Goal: Information Seeking & Learning: Learn about a topic

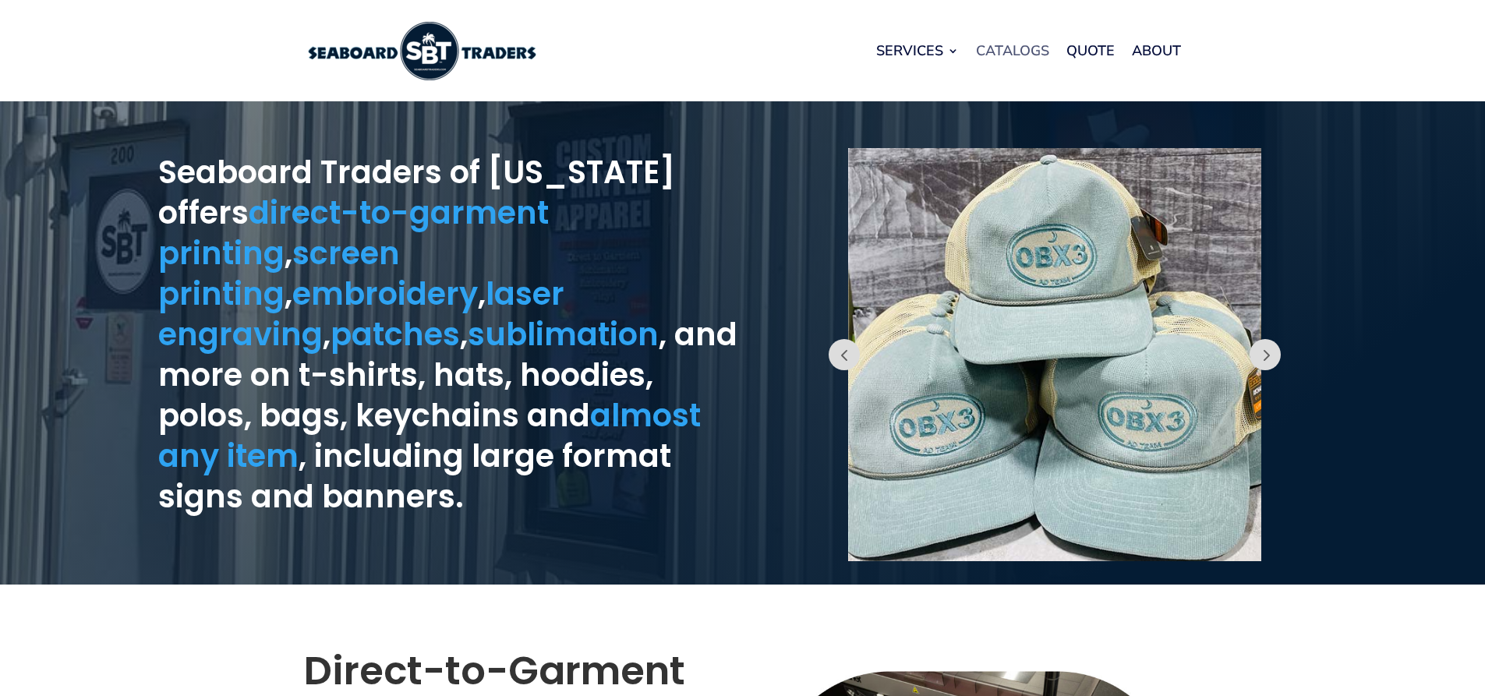
click at [1006, 52] on link "Catalogs" at bounding box center [1012, 50] width 73 height 59
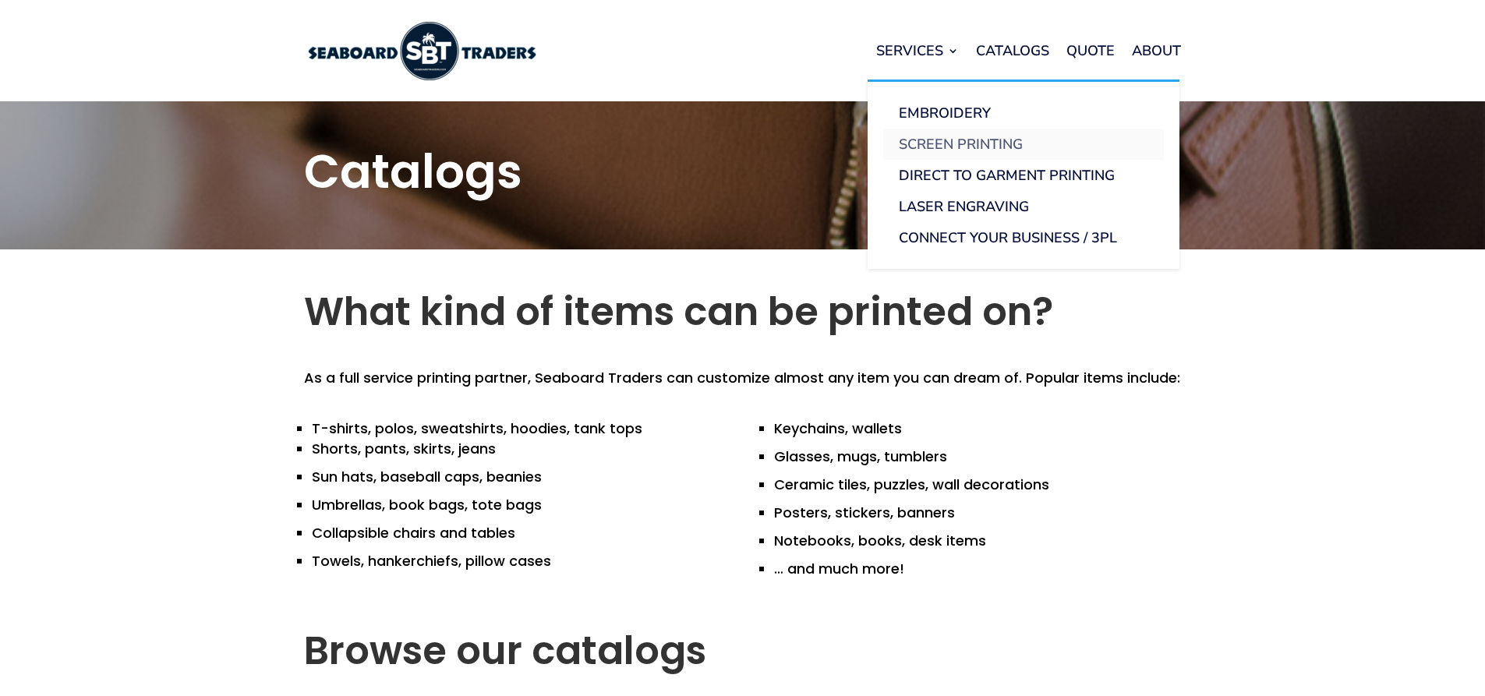
click at [945, 147] on link "Screen Printing" at bounding box center [1023, 144] width 281 height 31
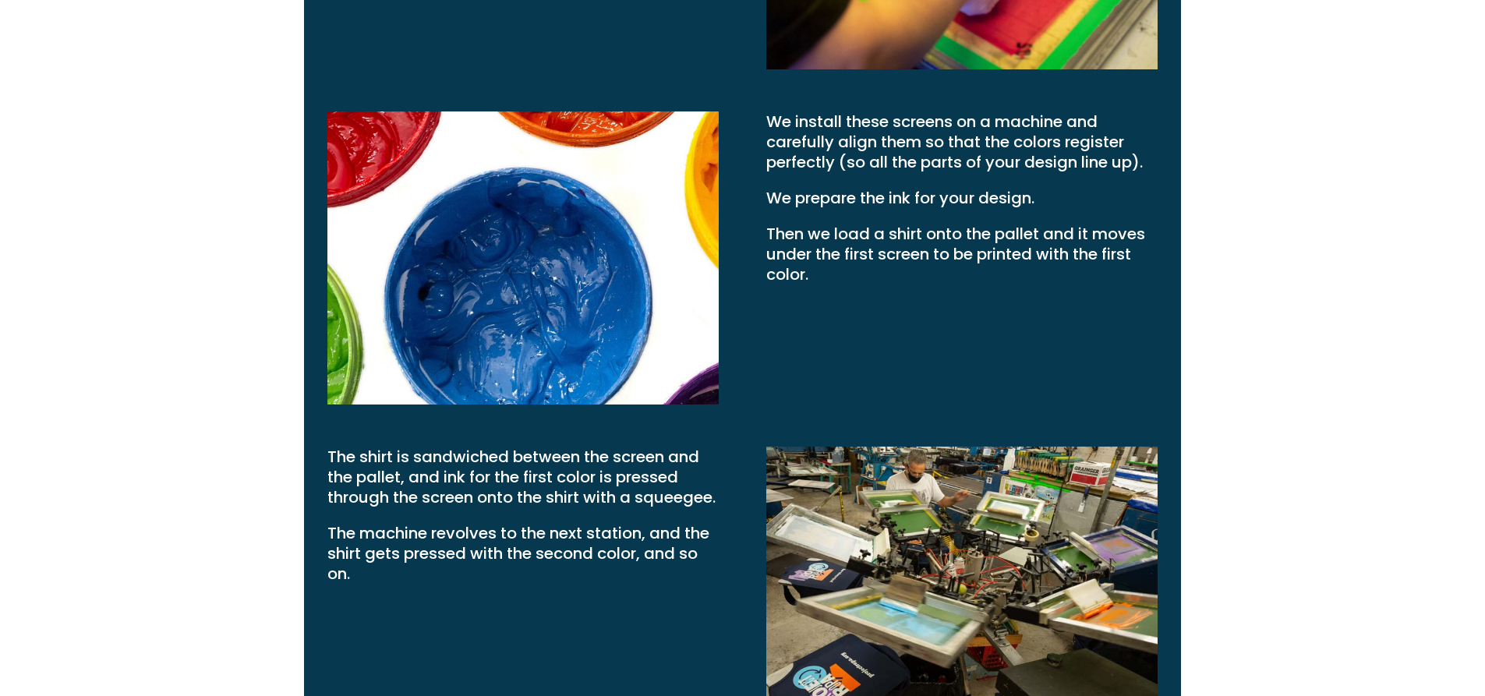
scroll to position [1948, 0]
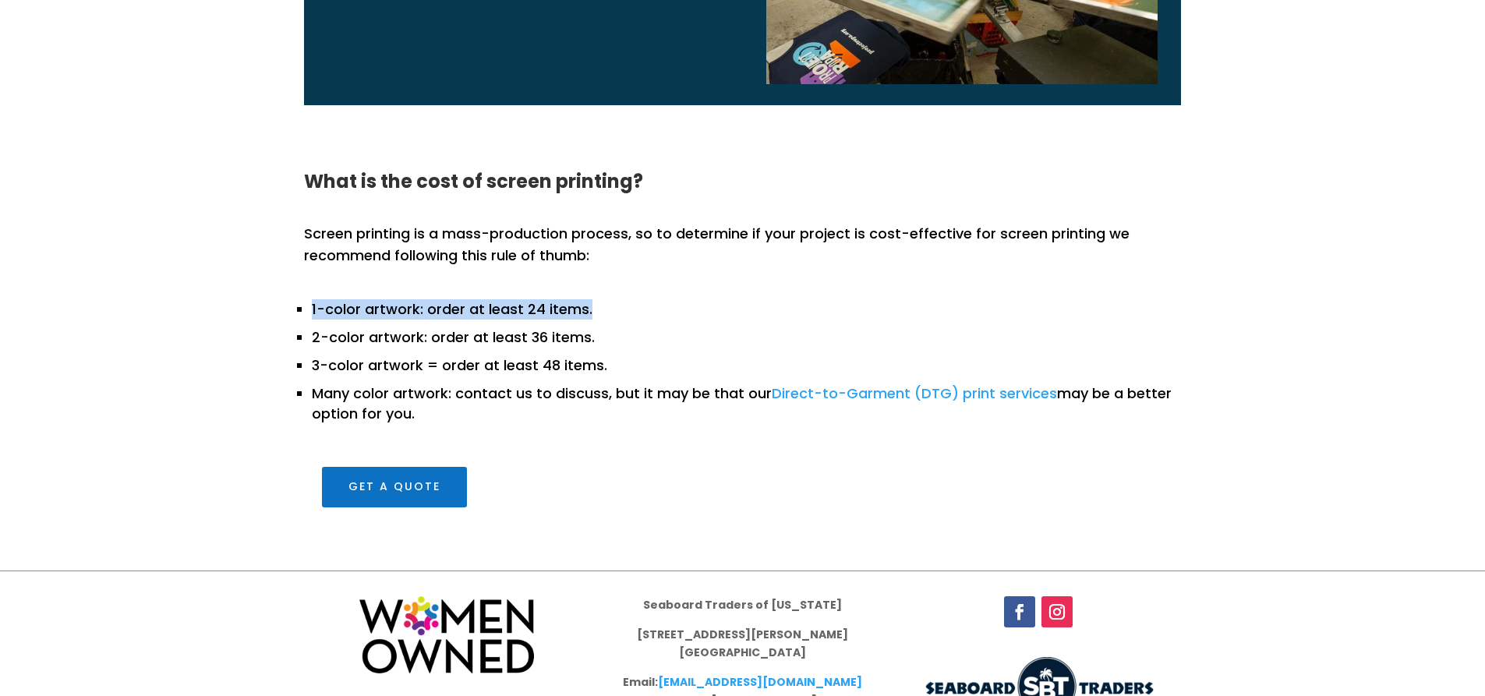
drag, startPoint x: 381, startPoint y: 309, endPoint x: 591, endPoint y: 301, distance: 209.8
click at [591, 301] on li "1-color artwork: order at least 24 items." at bounding box center [746, 305] width 869 height 28
drag, startPoint x: 591, startPoint y: 301, endPoint x: 244, endPoint y: 292, distance: 346.9
click at [244, 293] on div "What is the cost of screen printing? Screen printing is a mass-production proce…" at bounding box center [742, 339] width 1485 height 461
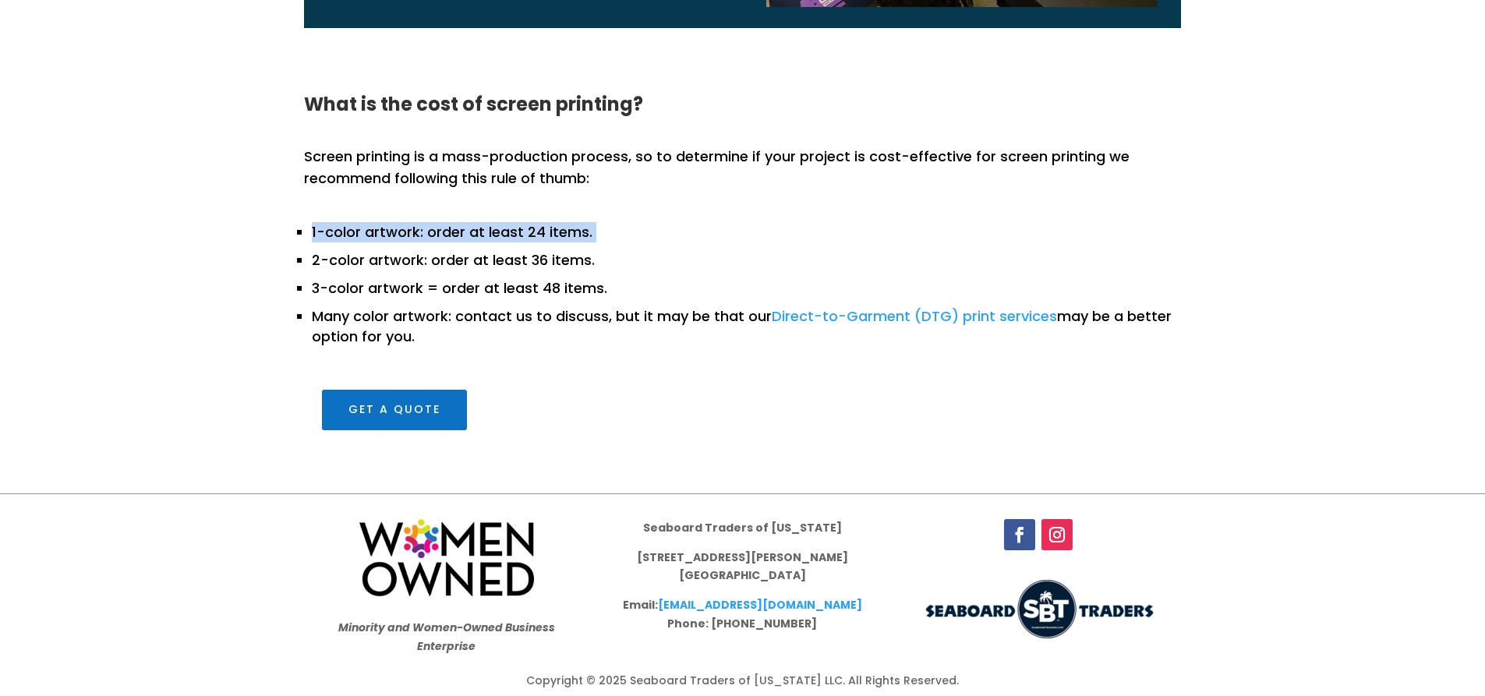
scroll to position [2035, 0]
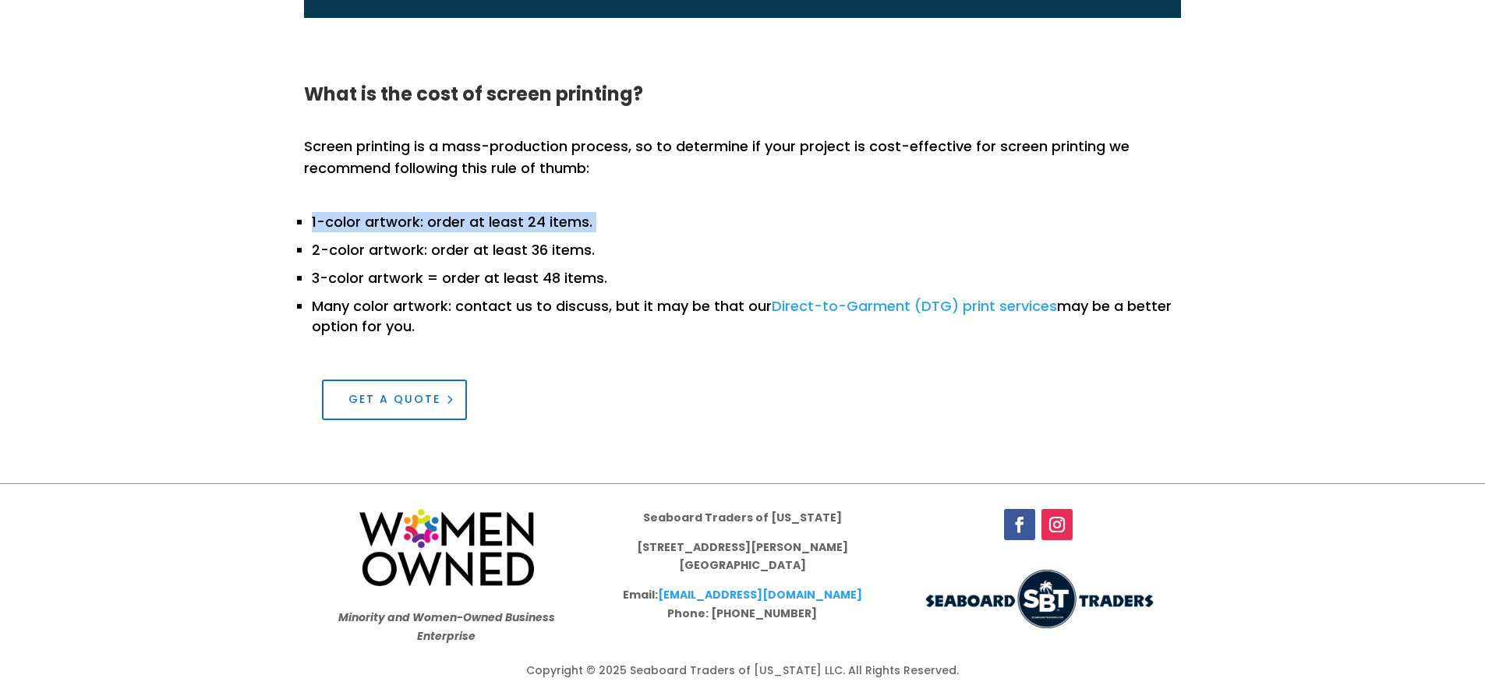
click at [401, 395] on link "Get a Quote" at bounding box center [394, 400] width 145 height 41
click at [899, 302] on link "Direct-to-Garment (DTG) print services" at bounding box center [913, 305] width 285 height 19
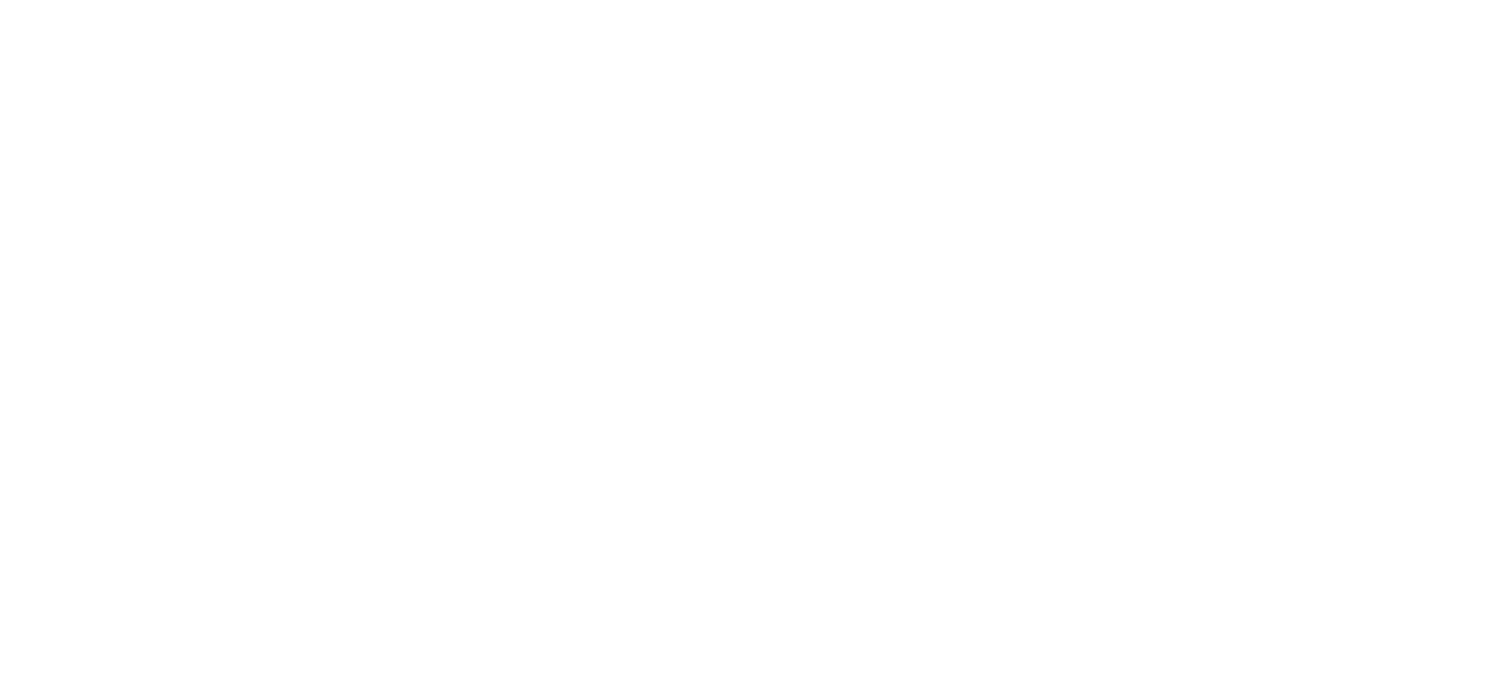
scroll to position [779, 0]
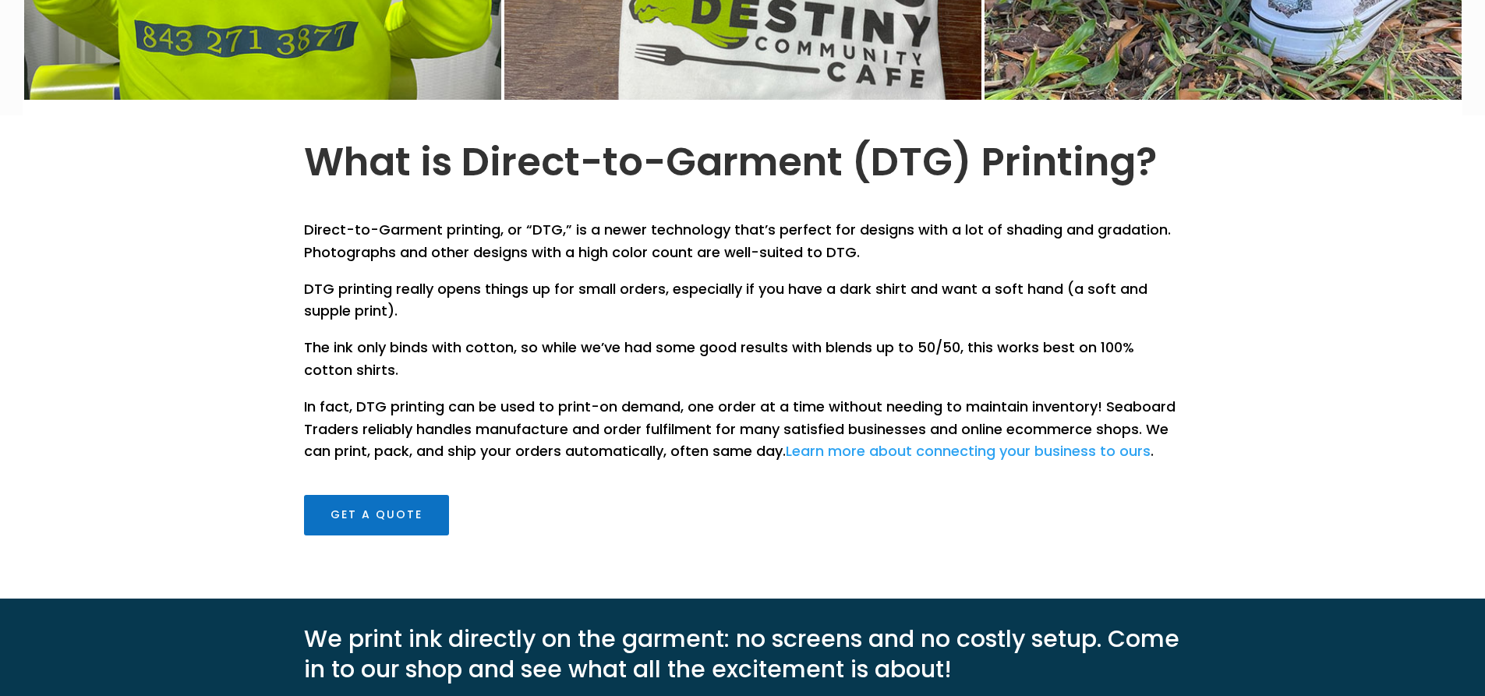
scroll to position [623, 0]
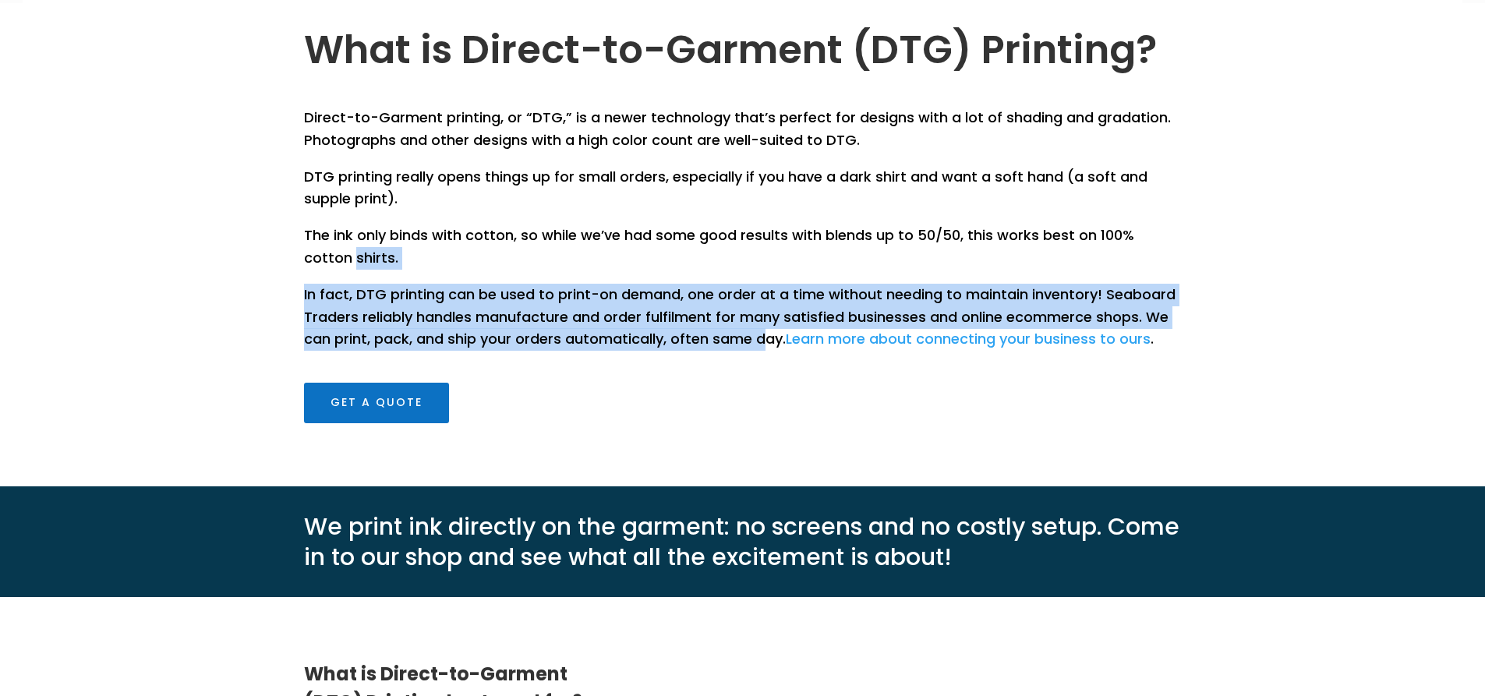
drag, startPoint x: 662, startPoint y: 336, endPoint x: 762, endPoint y: 351, distance: 100.8
click at [762, 351] on div "What is Direct-to-Garment (DTG) Printing? Direct-to-Garment printing, or “DTG,”…" at bounding box center [742, 244] width 1485 height 483
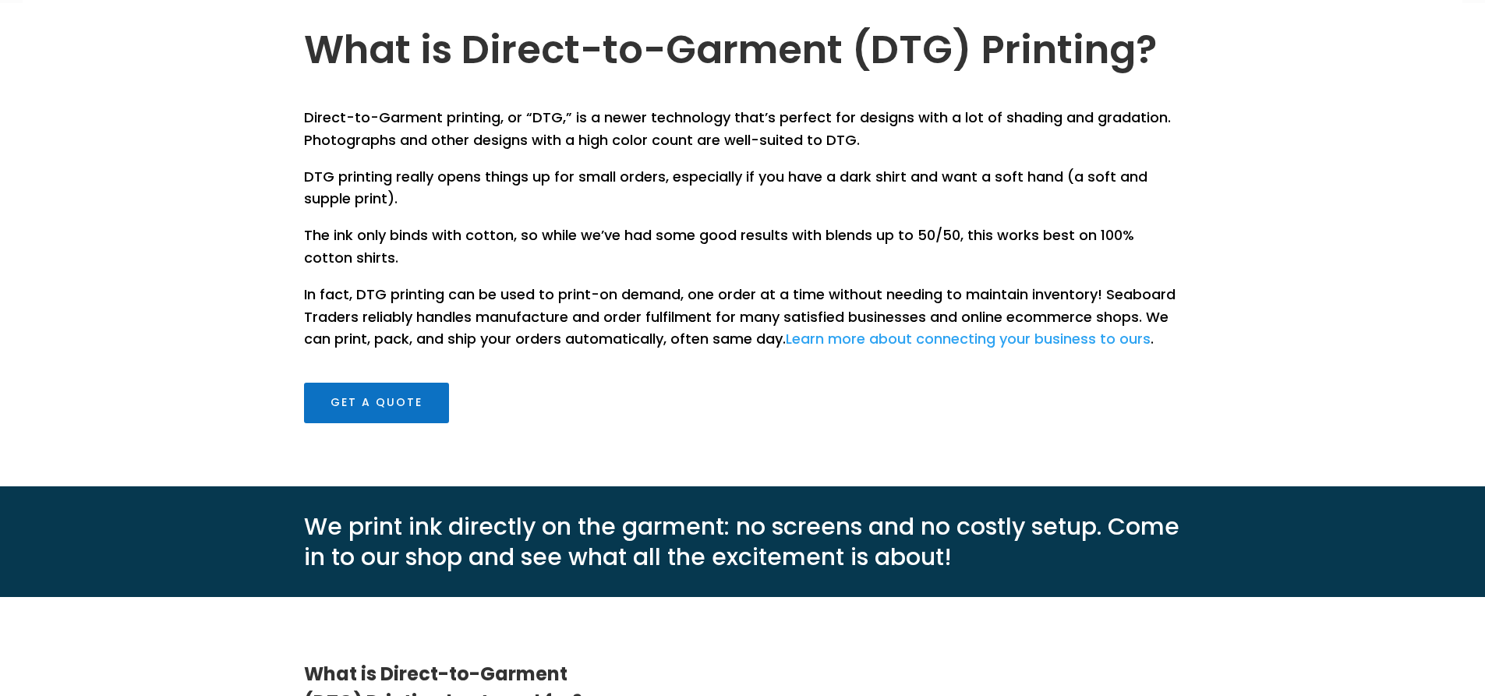
click at [760, 433] on div "What is Direct-to-Garment (DTG) Printing? Direct-to-Garment printing, or “DTG,”…" at bounding box center [742, 223] width 877 height 441
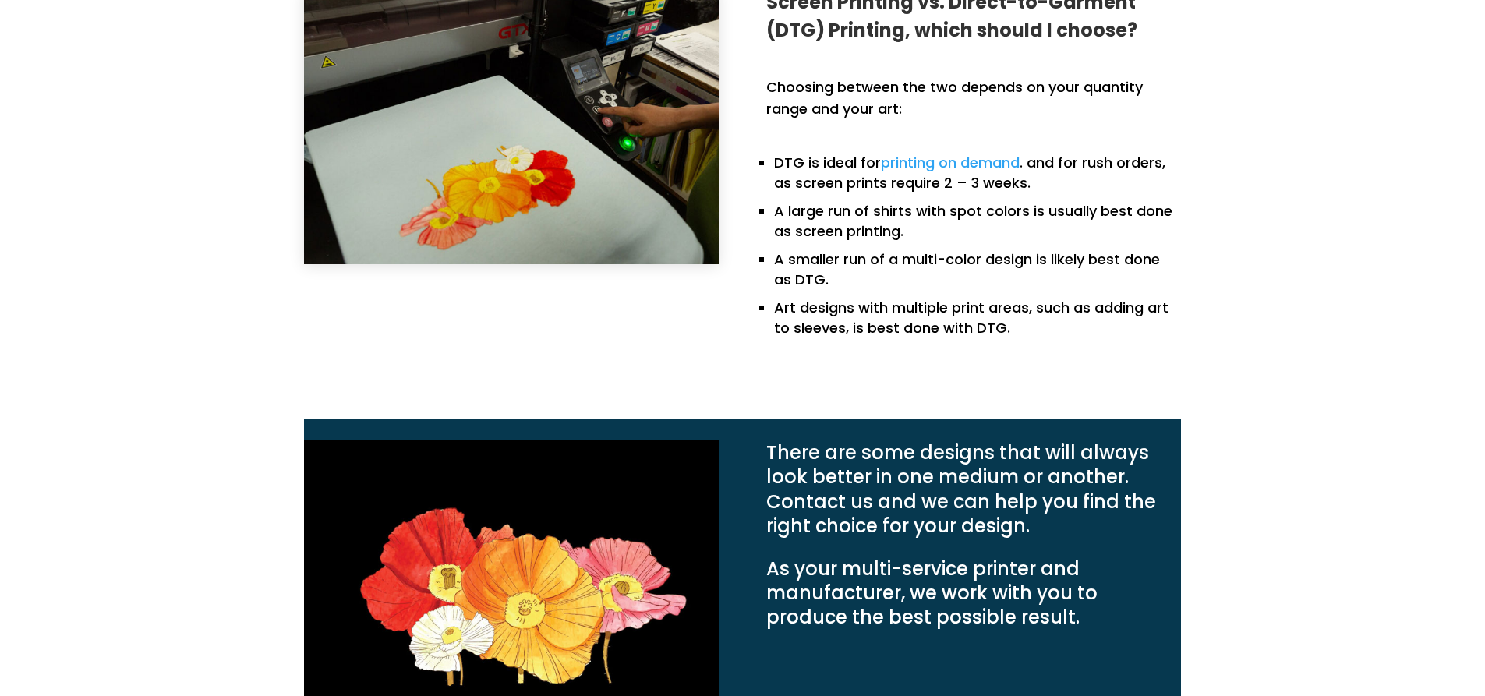
scroll to position [1792, 0]
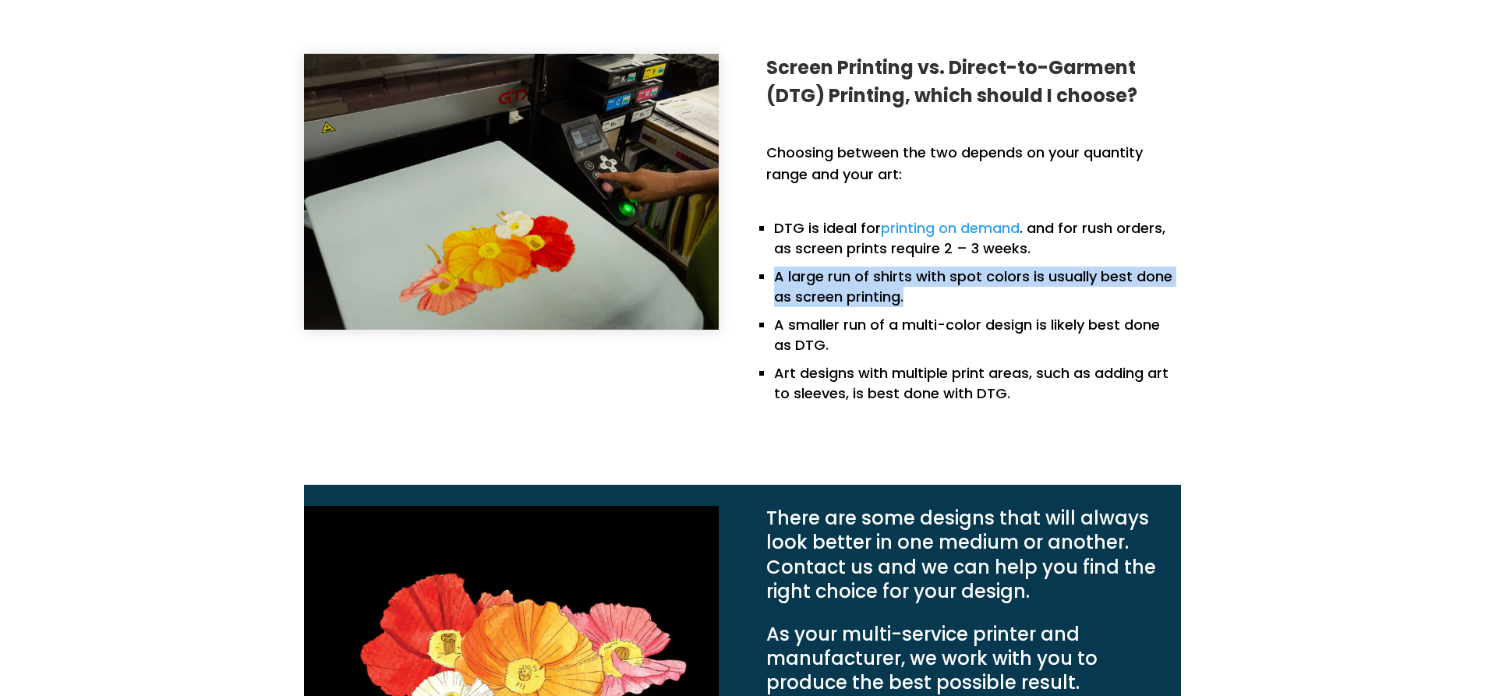
drag, startPoint x: 916, startPoint y: 303, endPoint x: 747, endPoint y: 277, distance: 171.8
click at [747, 277] on div "Screen Printing vs. Direct-to-Garment (DTG) Printing, which should I choose? Ch…" at bounding box center [742, 236] width 877 height 406
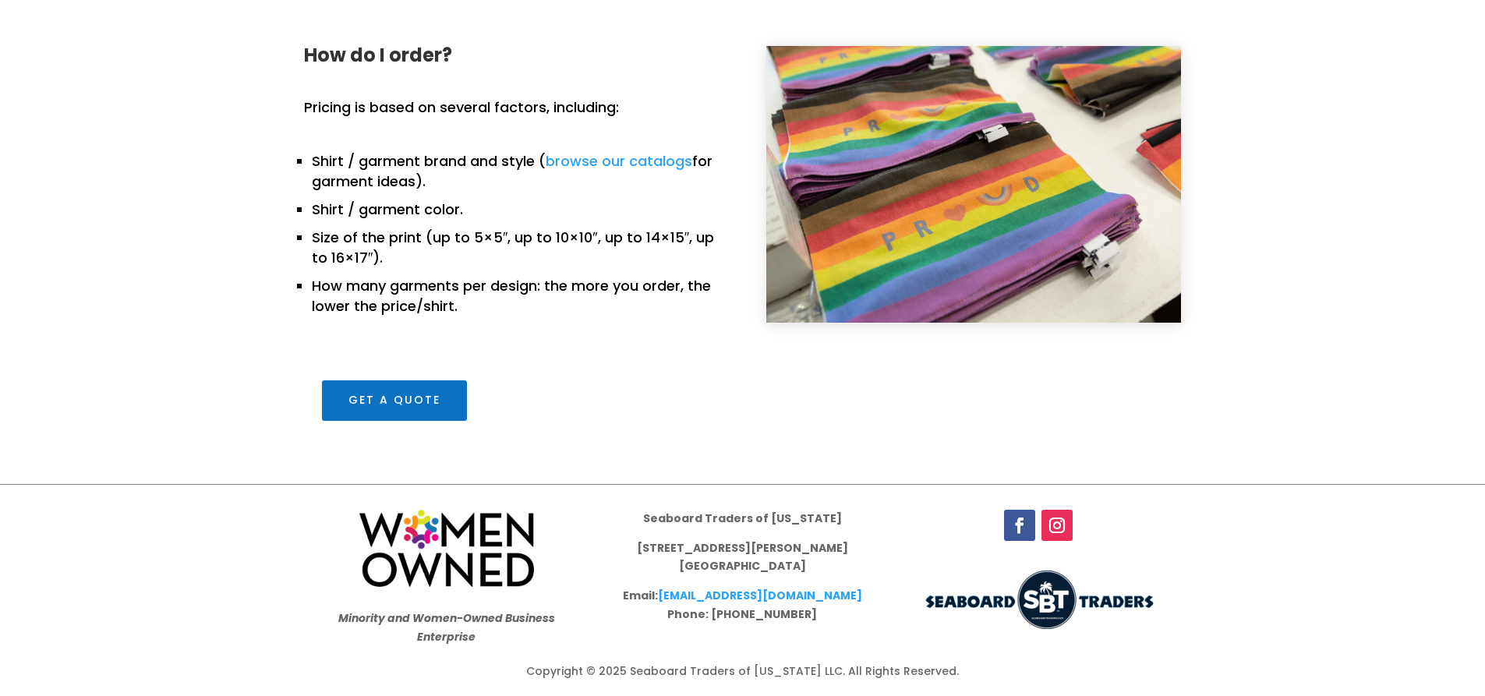
scroll to position [2653, 0]
click at [431, 383] on link "Get a Quote" at bounding box center [394, 400] width 145 height 41
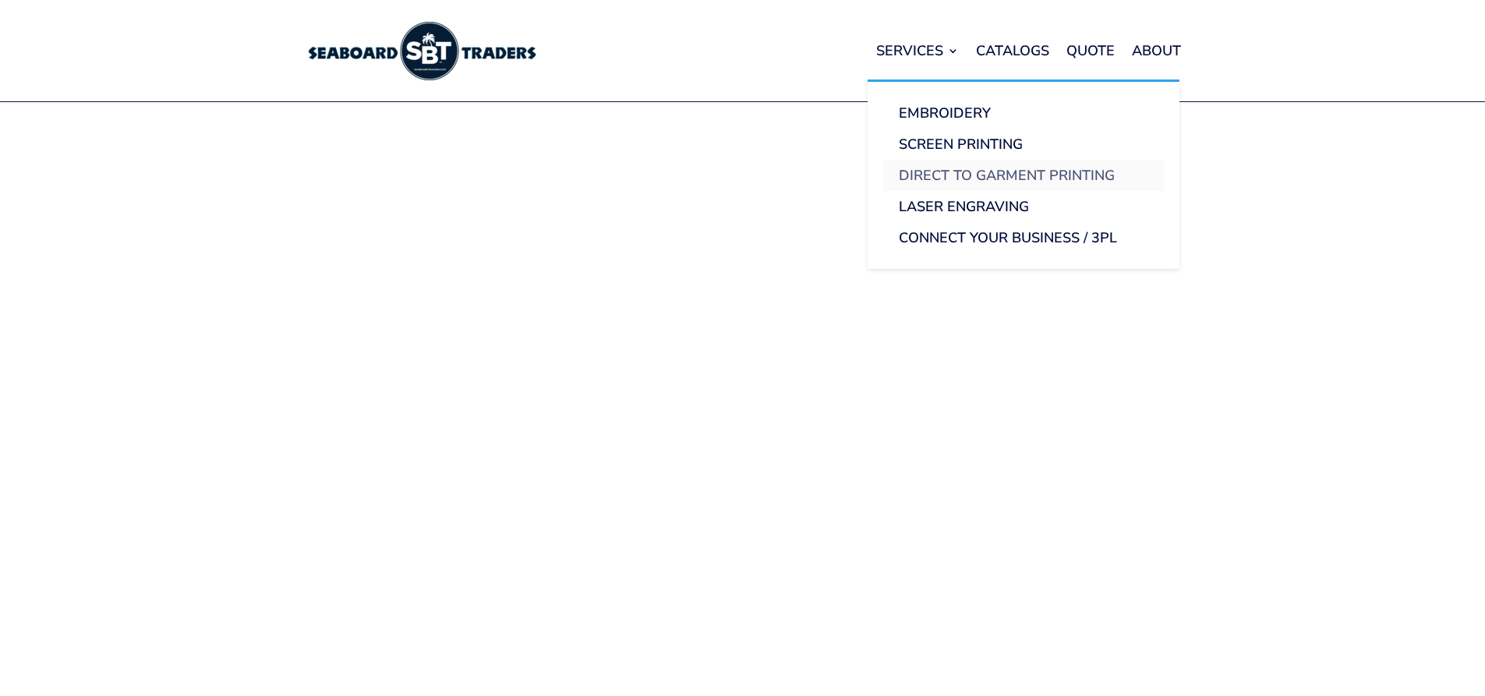
click at [959, 172] on link "Direct to Garment Printing" at bounding box center [1023, 175] width 281 height 31
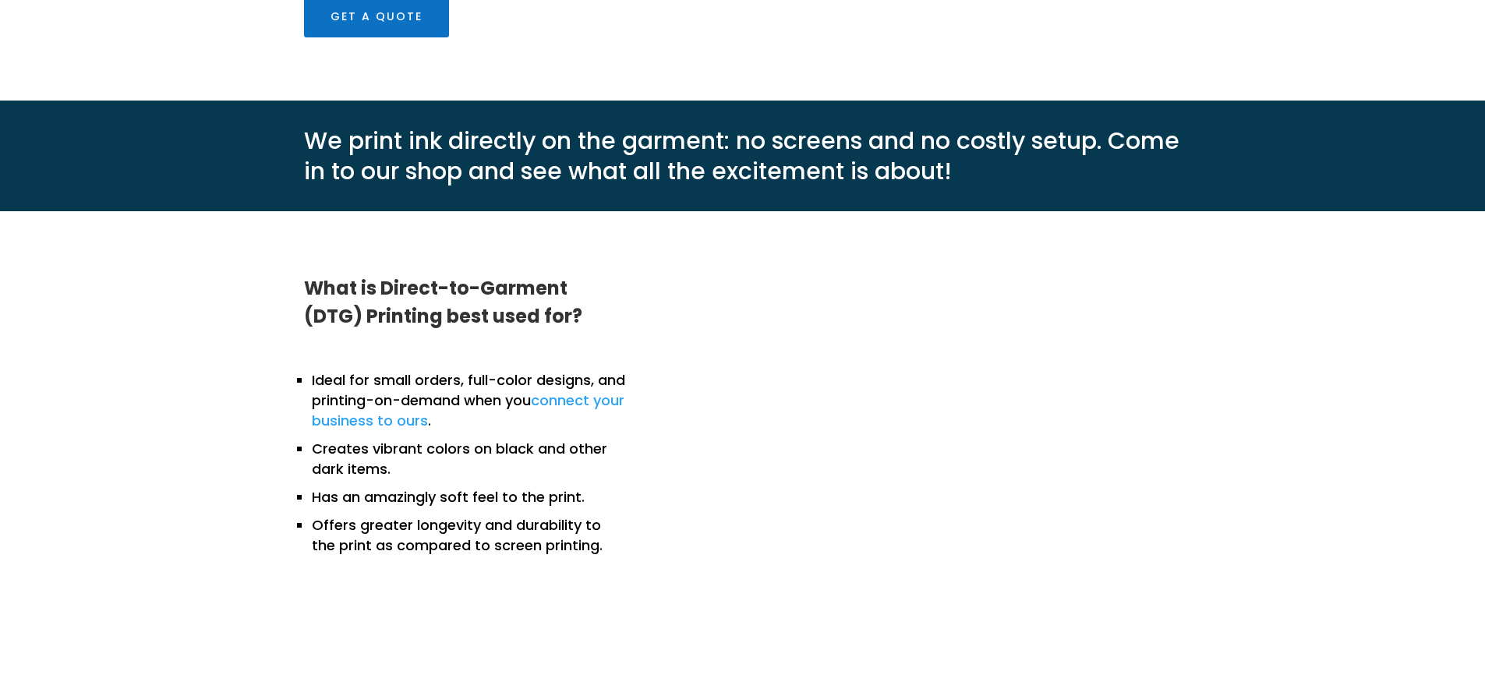
scroll to position [1325, 0]
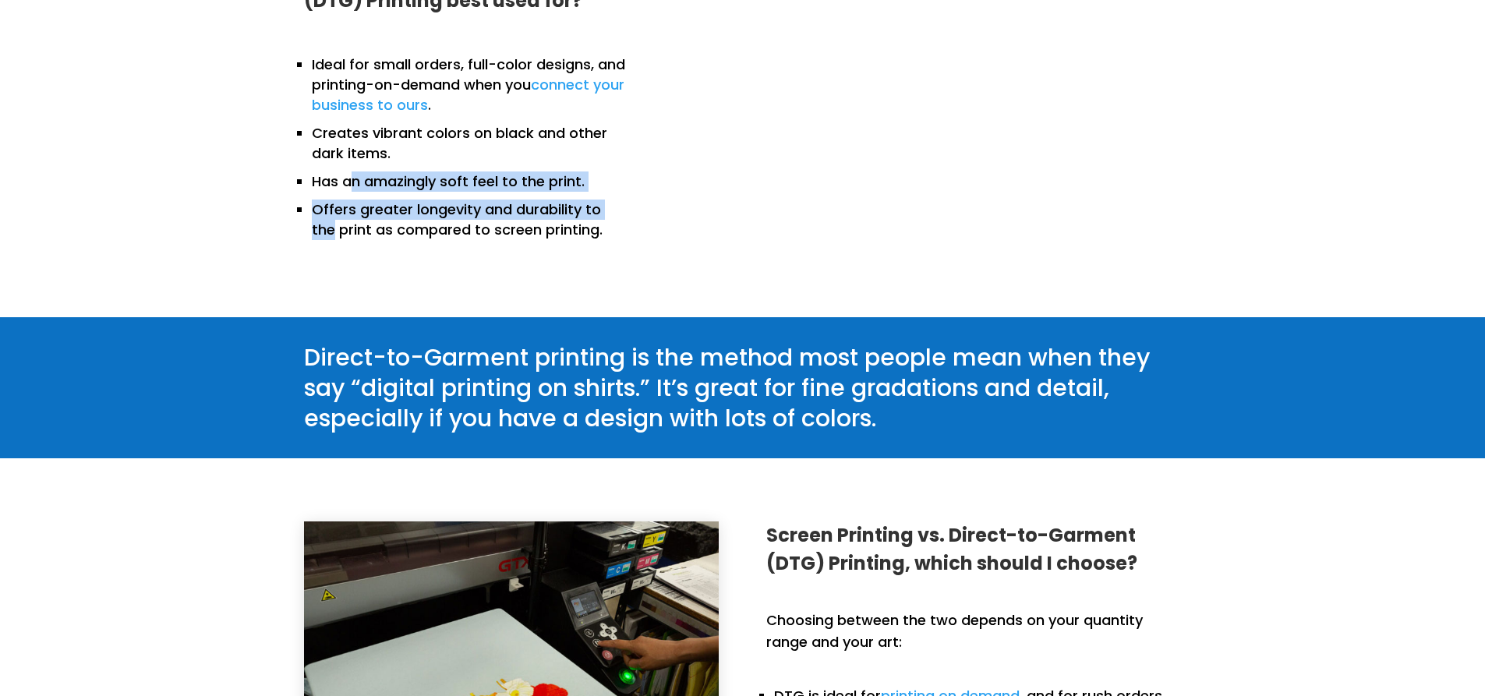
drag, startPoint x: 441, startPoint y: 204, endPoint x: 643, endPoint y: 209, distance: 201.9
click at [643, 209] on div "What is Direct-to-Garment (DTG) Printing best used for? Ideal for small orders,…" at bounding box center [742, 106] width 877 height 337
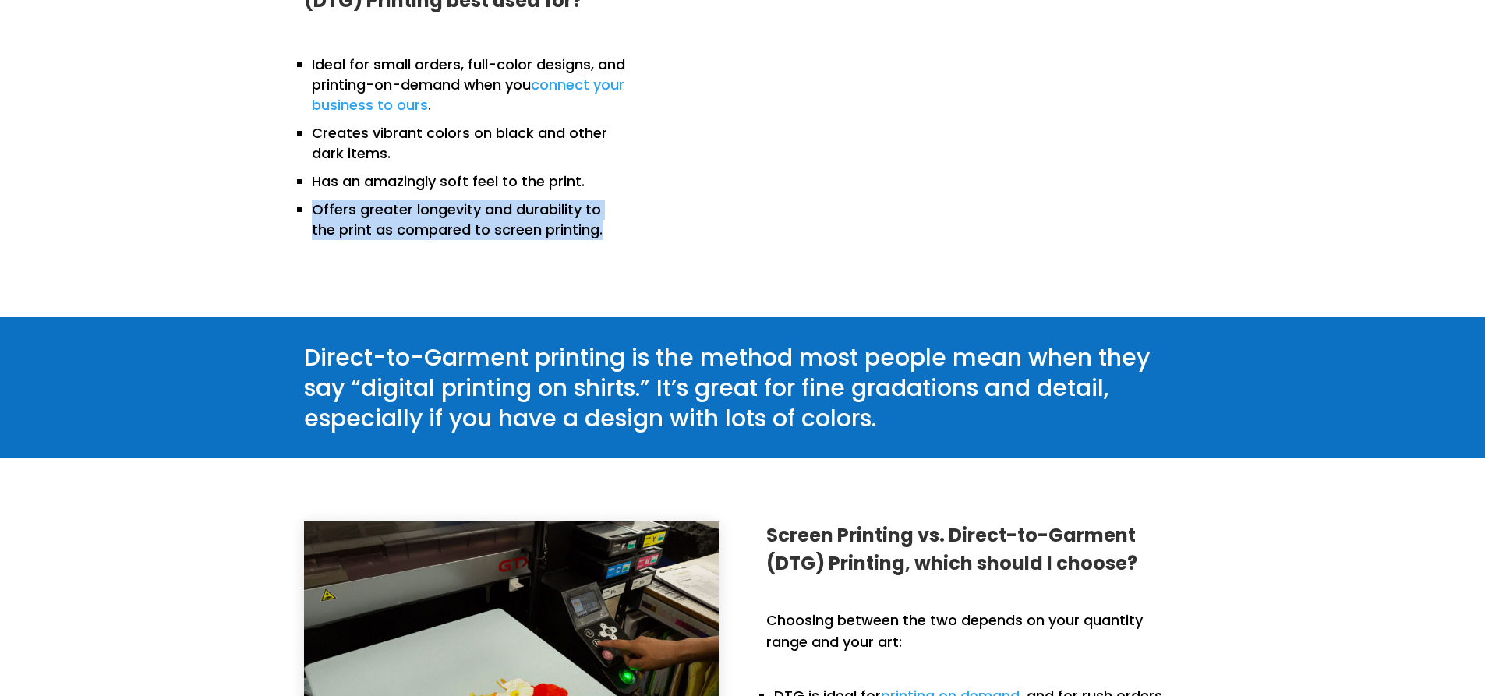
drag, startPoint x: 585, startPoint y: 223, endPoint x: 279, endPoint y: 205, distance: 306.8
click at [279, 205] on div "What is Direct-to-Garment (DTG) Printing best used for? Ideal for small orders,…" at bounding box center [742, 107] width 1485 height 422
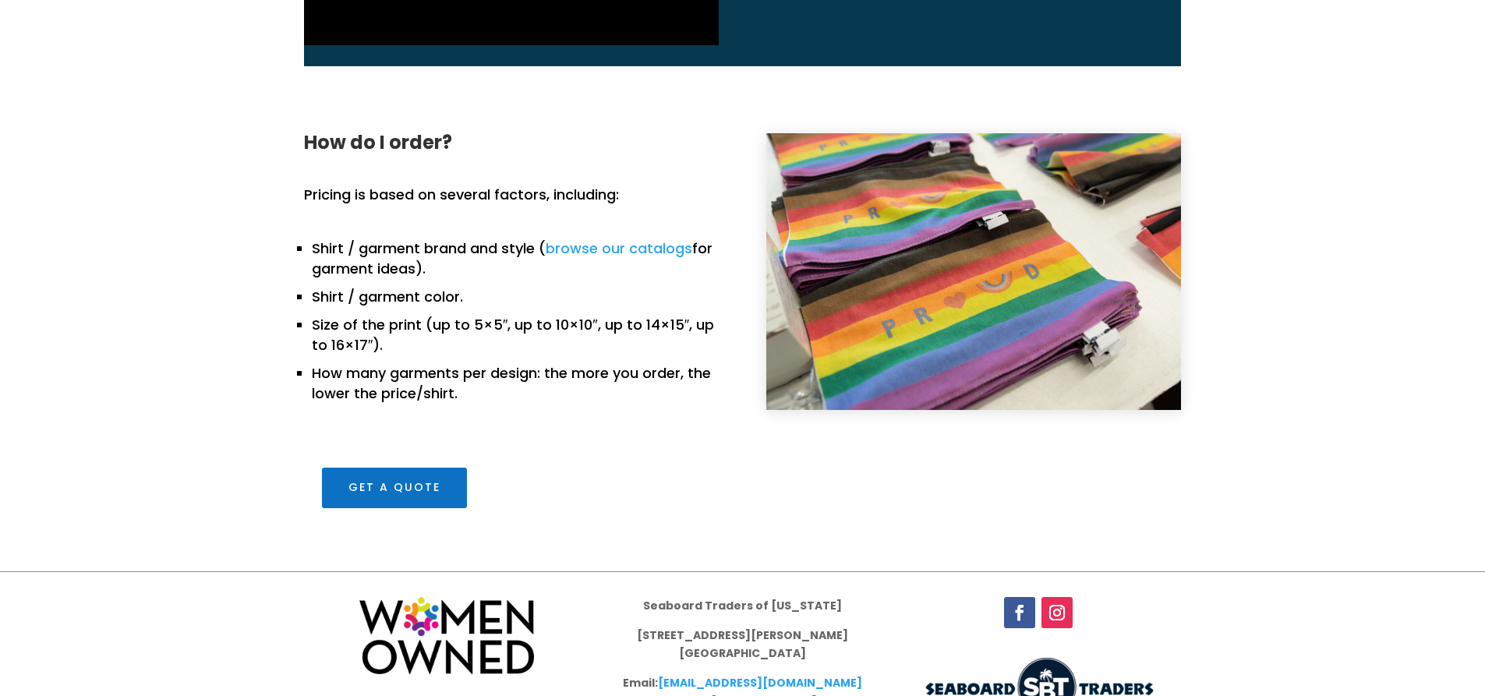
scroll to position [2653, 0]
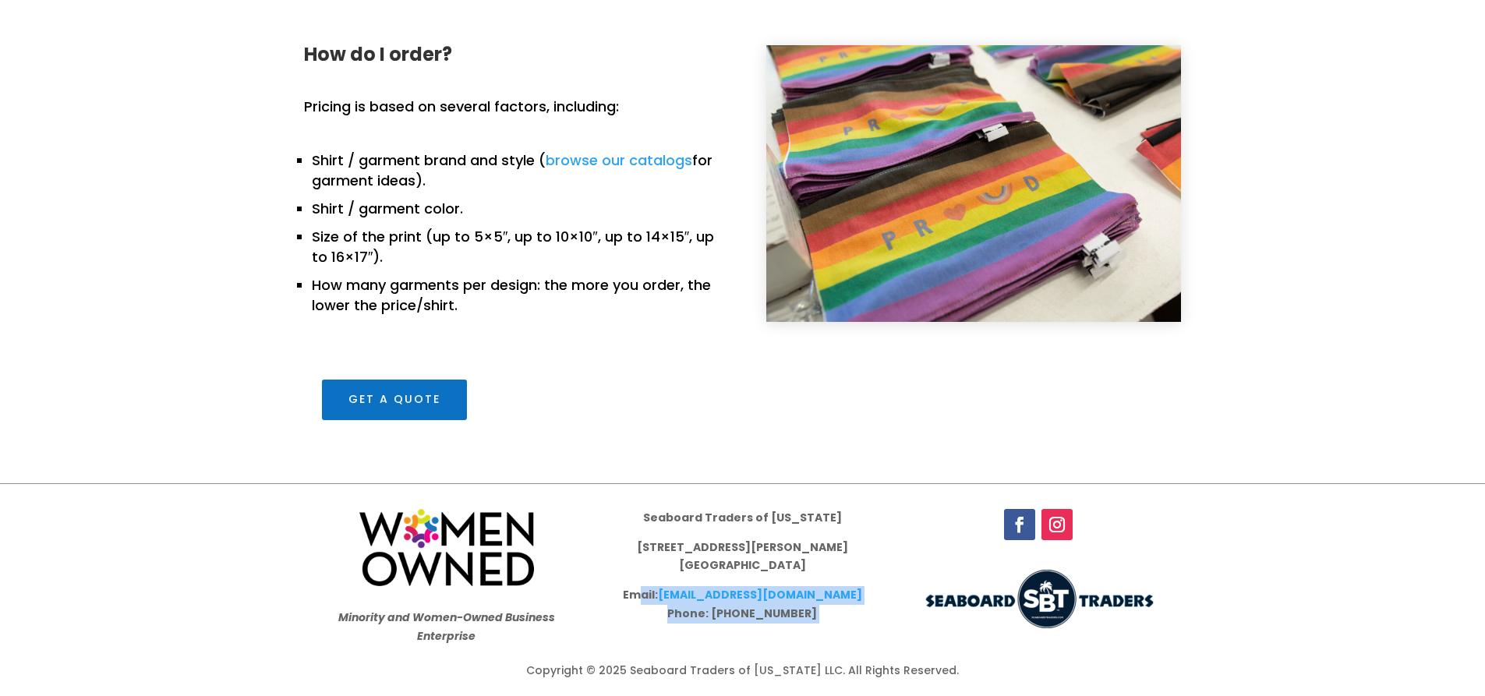
drag, startPoint x: 898, startPoint y: 602, endPoint x: 658, endPoint y: 591, distance: 240.3
click at [658, 591] on div "Minority and Women-Owned Business Enterprise Seaboard Traders of [US_STATE] [ST…" at bounding box center [743, 575] width 842 height 174
click at [860, 589] on p "Email: [EMAIL_ADDRESS][DOMAIN_NAME] Phone: [PHONE_NUMBER]" at bounding box center [741, 604] width 249 height 37
drag, startPoint x: 790, startPoint y: 588, endPoint x: 680, endPoint y: 593, distance: 110.0
click at [680, 593] on p "Email: [EMAIL_ADDRESS][DOMAIN_NAME] Phone: [PHONE_NUMBER]" at bounding box center [741, 604] width 249 height 37
